Goal: Transaction & Acquisition: Register for event/course

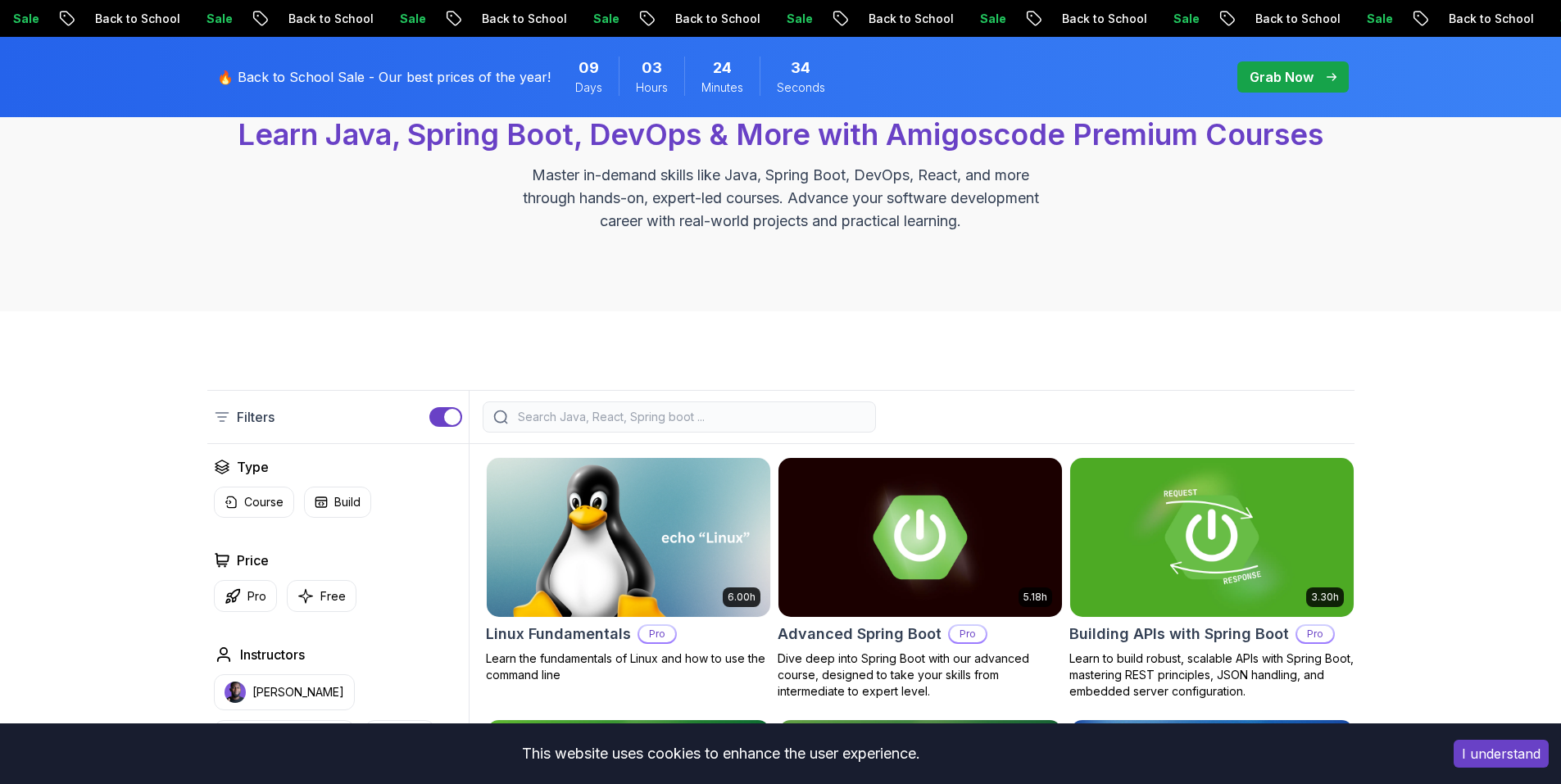
scroll to position [164, 0]
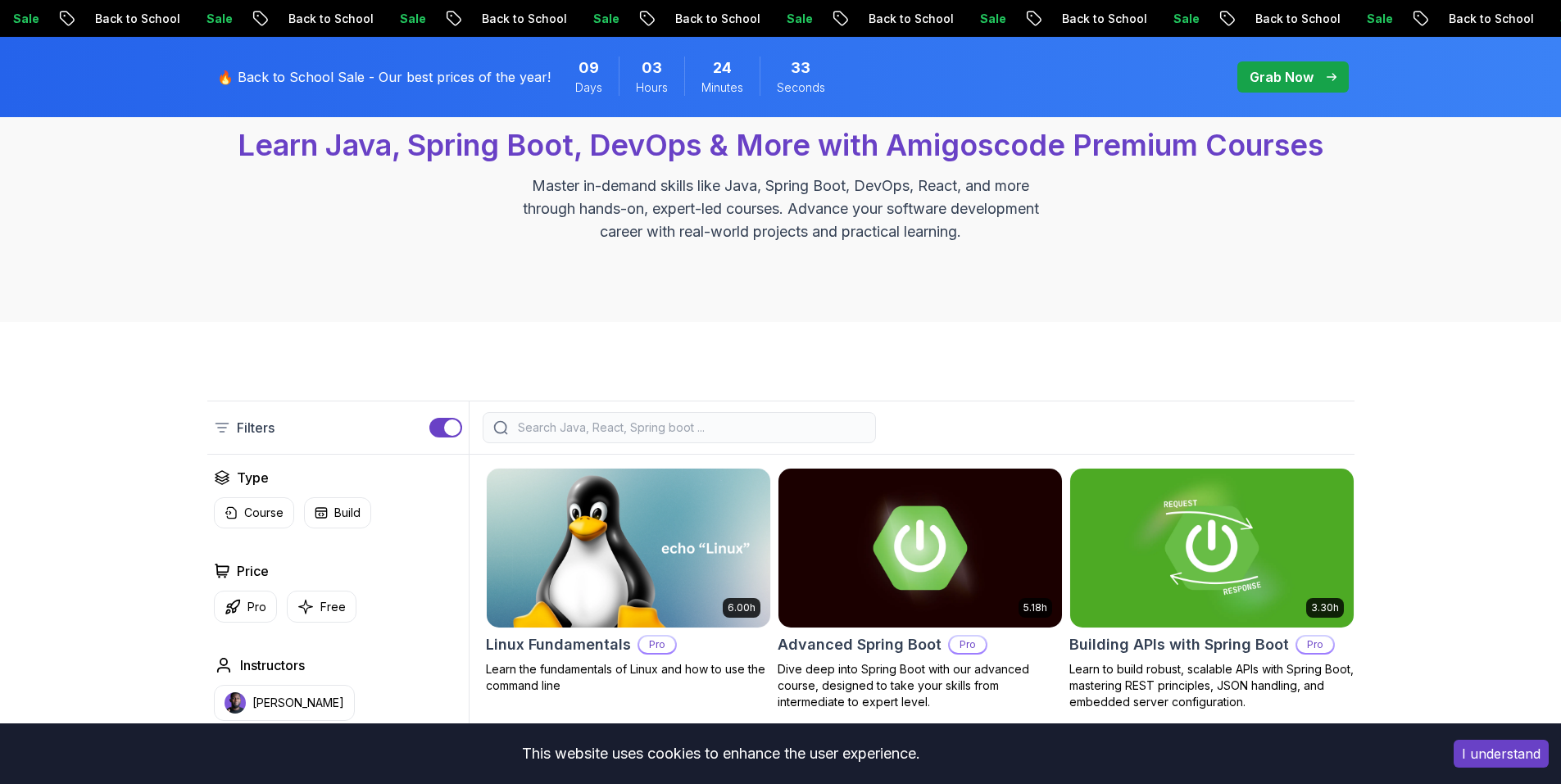
click at [578, 418] on div at bounding box center [679, 427] width 393 height 31
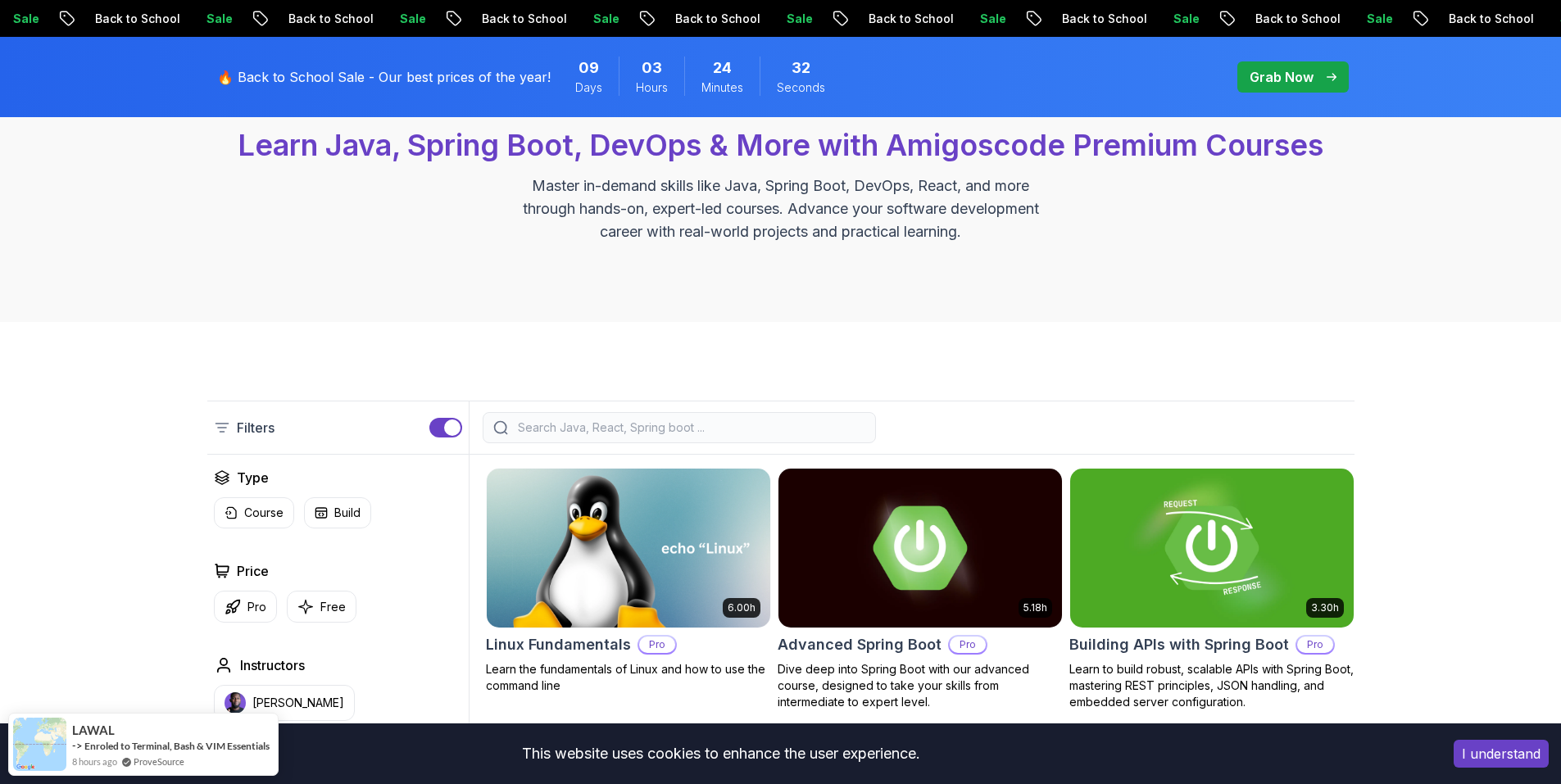
click at [594, 443] on div "Filters" at bounding box center [780, 427] width 1147 height 54
click at [598, 432] on input "search" at bounding box center [689, 427] width 351 height 17
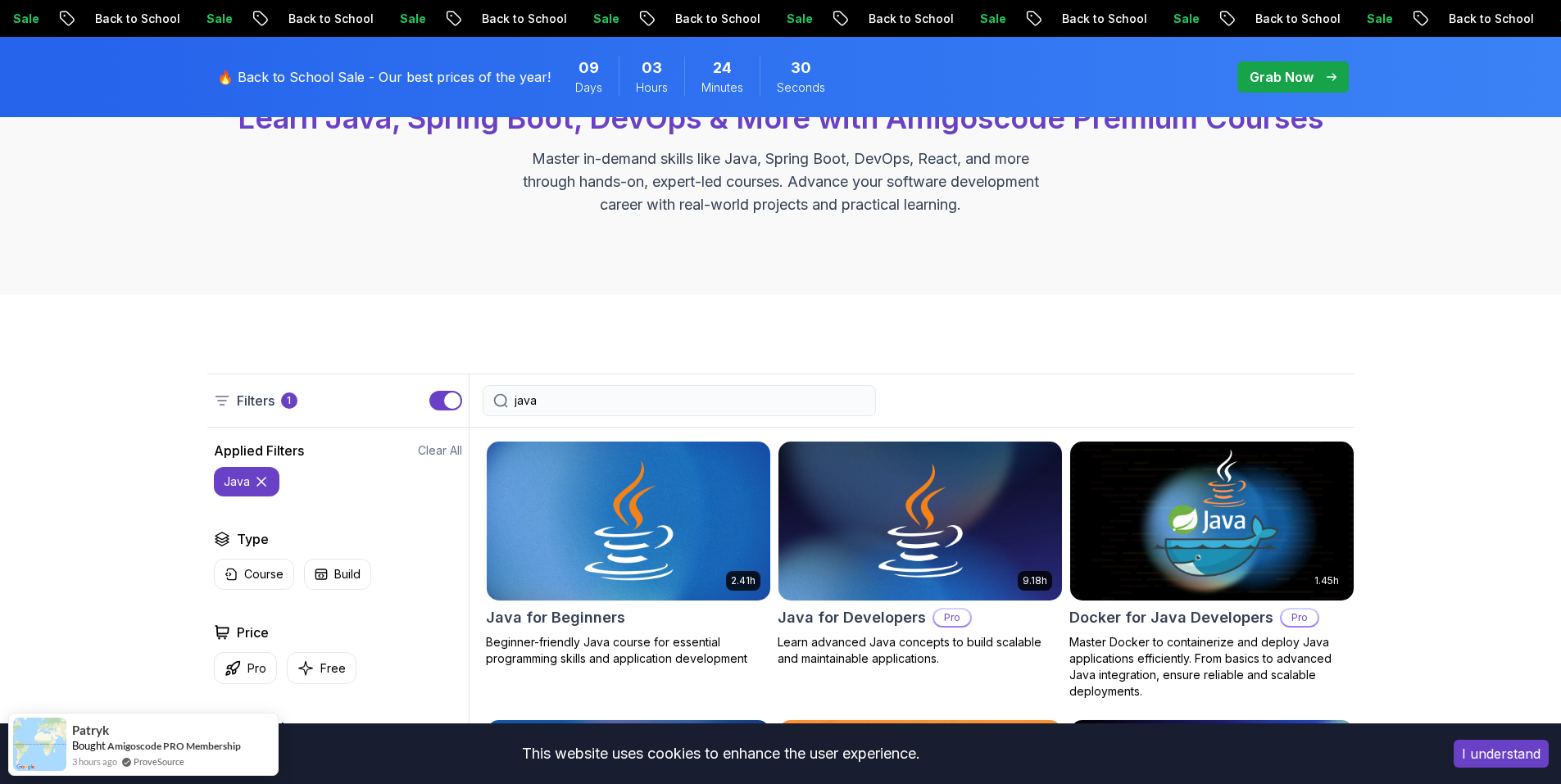
scroll to position [410, 0]
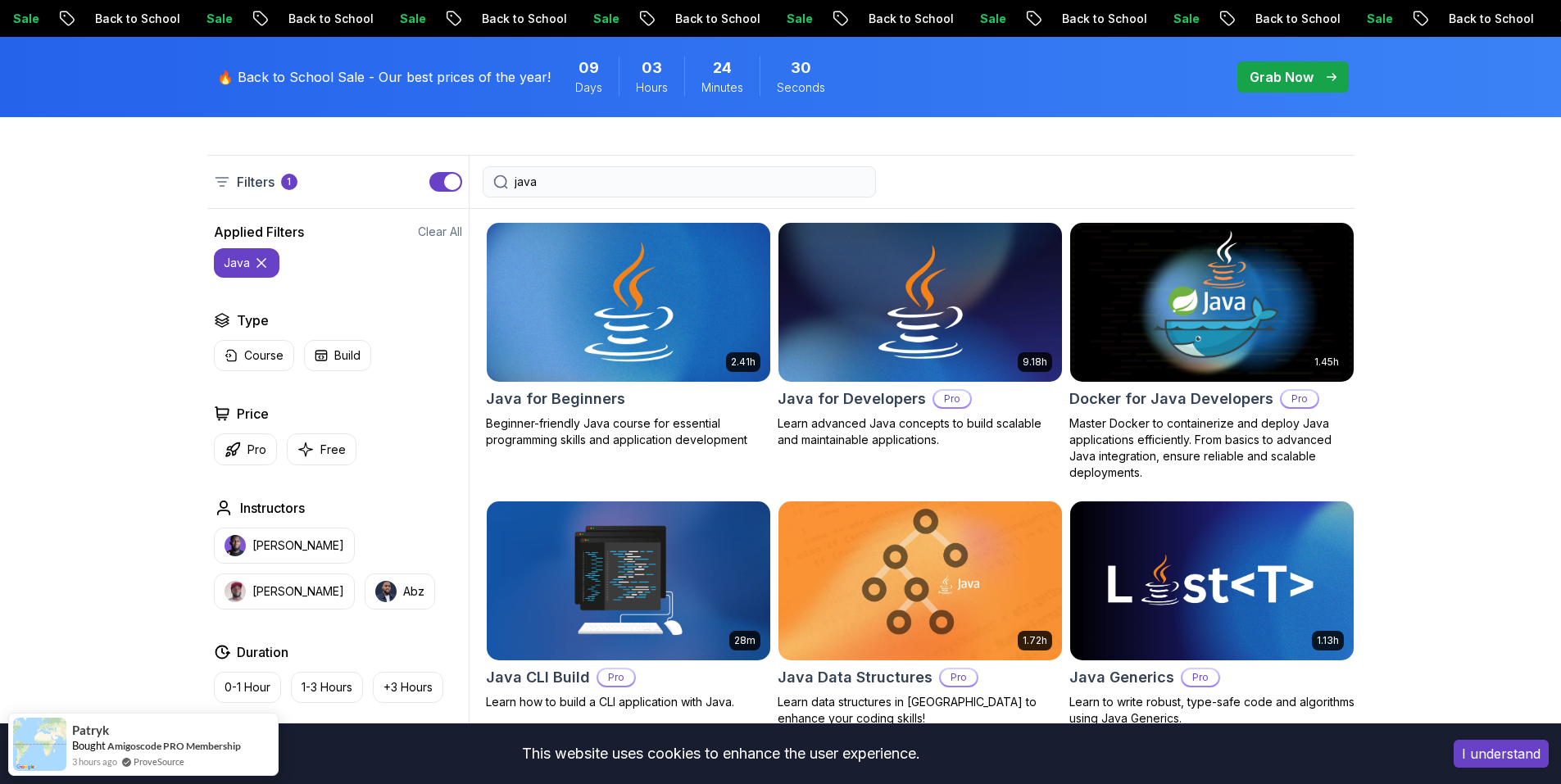
type input "java"
click at [561, 392] on h2 "Java for Beginners" at bounding box center [555, 399] width 139 height 23
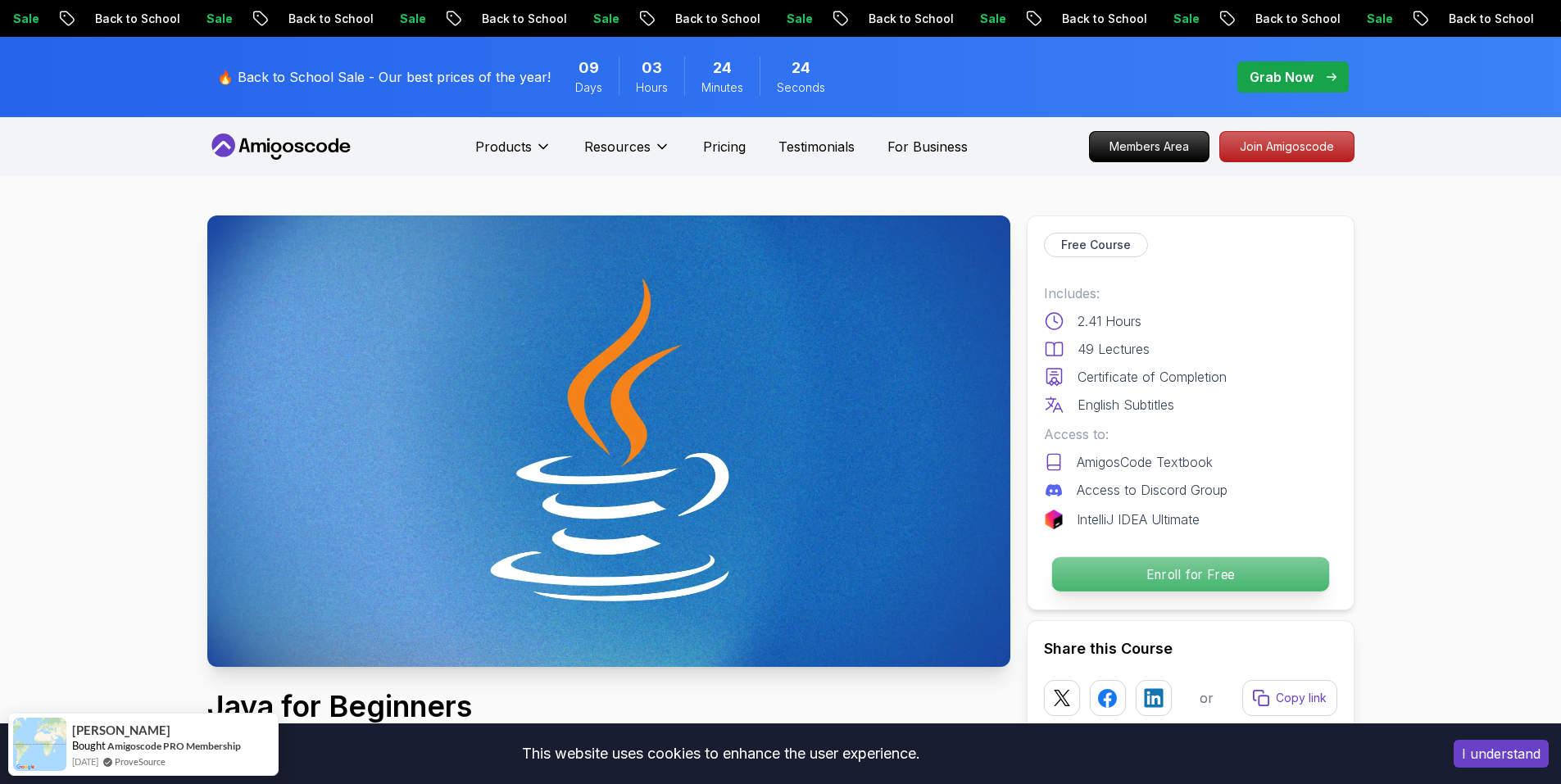
click at [1215, 579] on p "Enroll for Free" at bounding box center [1190, 574] width 277 height 34
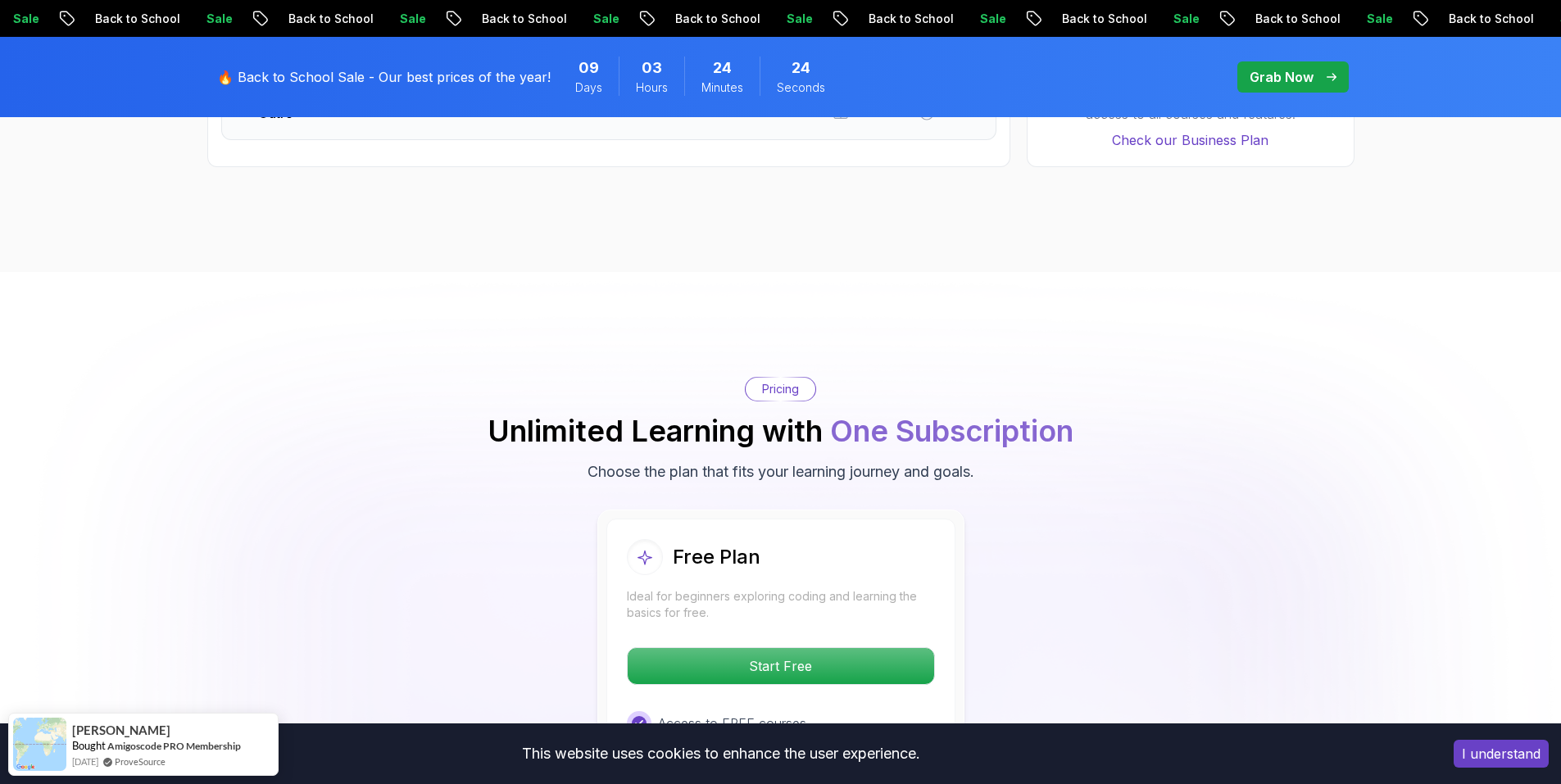
scroll to position [3267, 0]
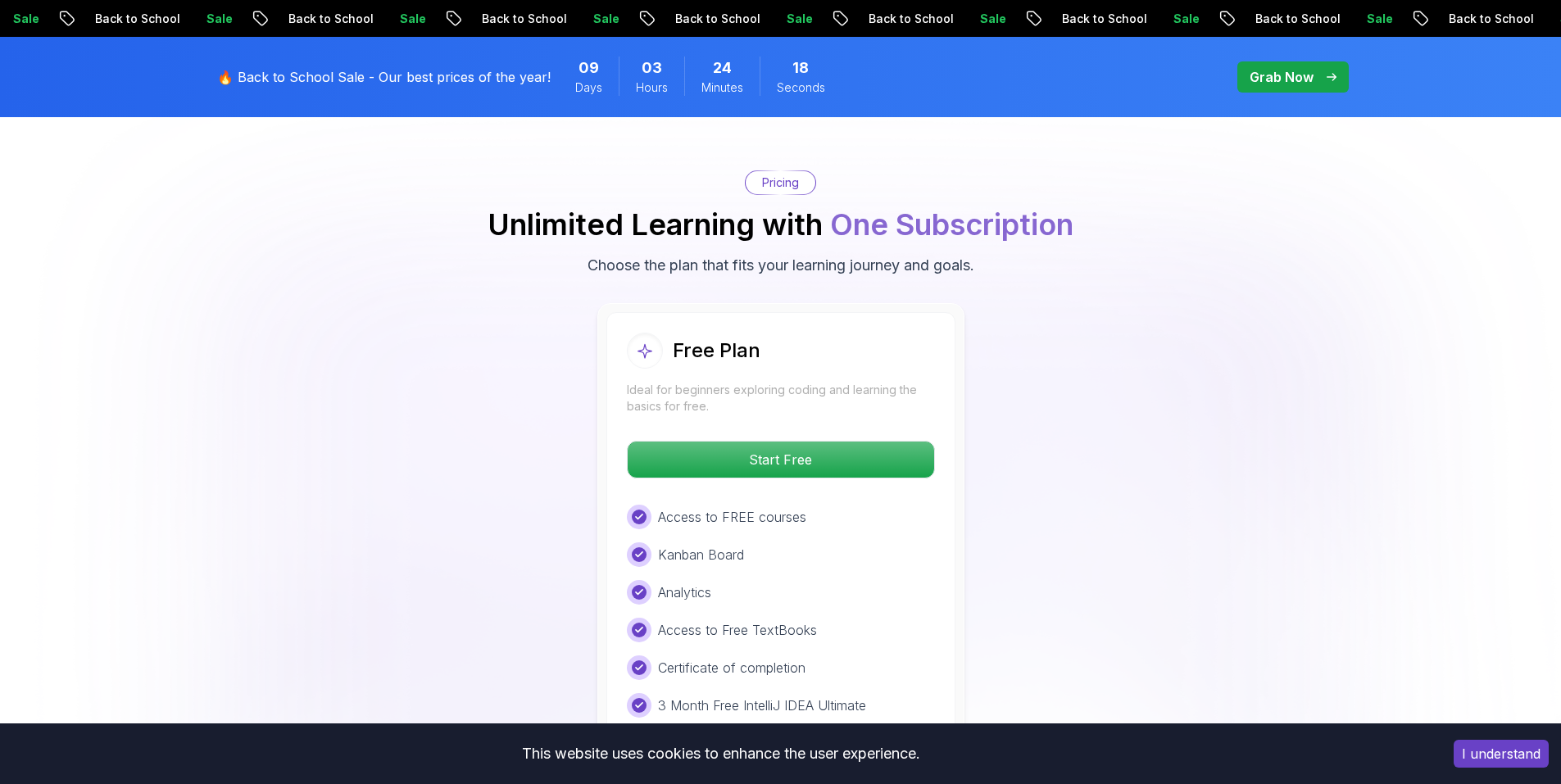
click at [1017, 257] on body "Sale Back to School Sale Back to School Sale Back to School Sale Back to School…" at bounding box center [780, 501] width 1561 height 7537
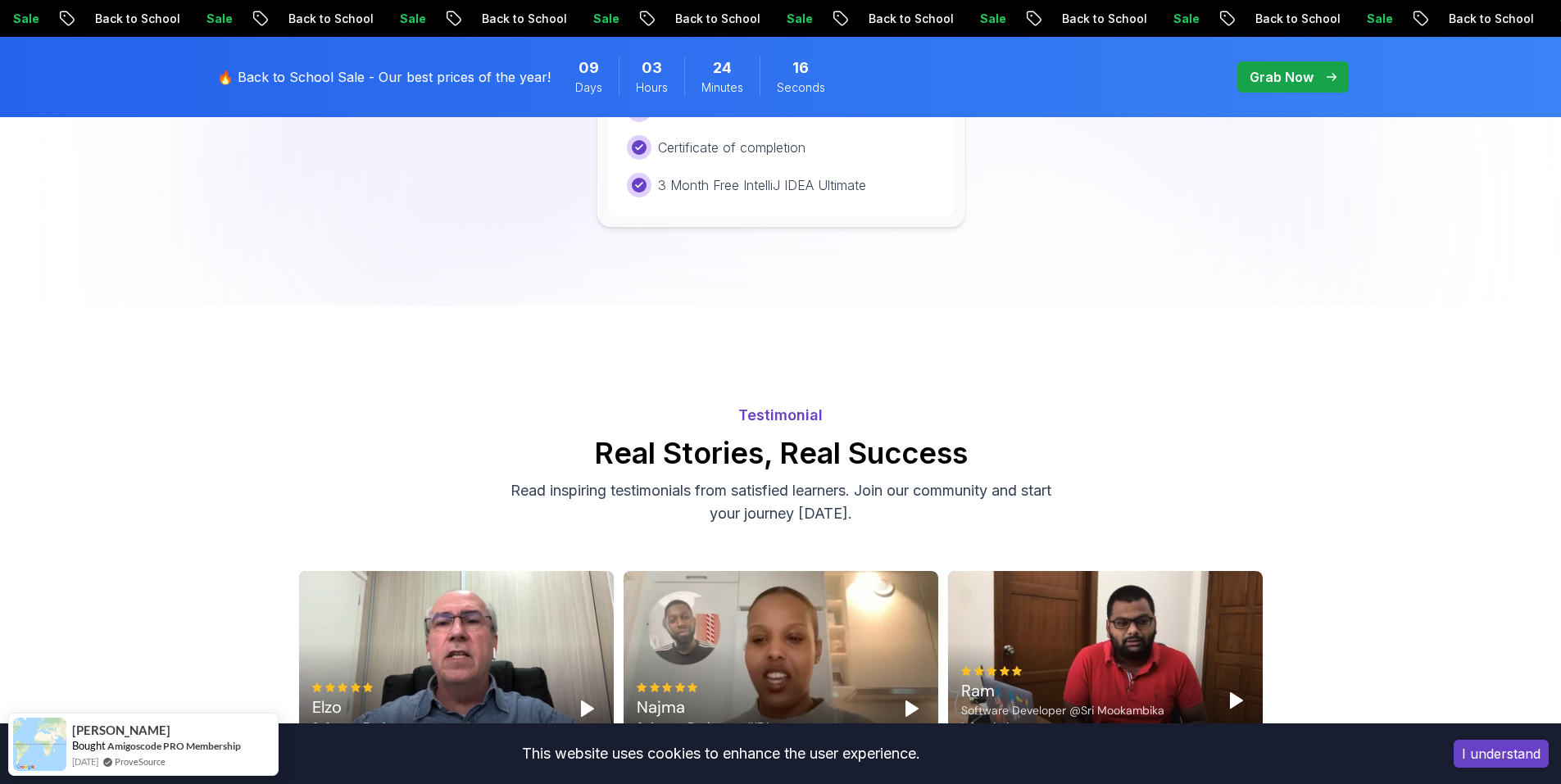
scroll to position [3923, 0]
